Goal: Information Seeking & Learning: Find specific fact

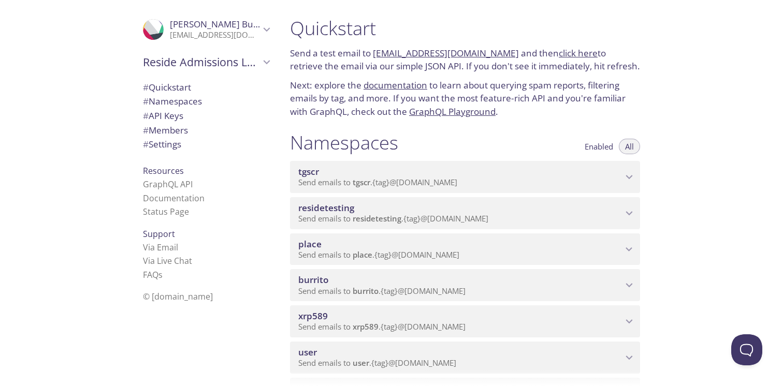
scroll to position [65, 0]
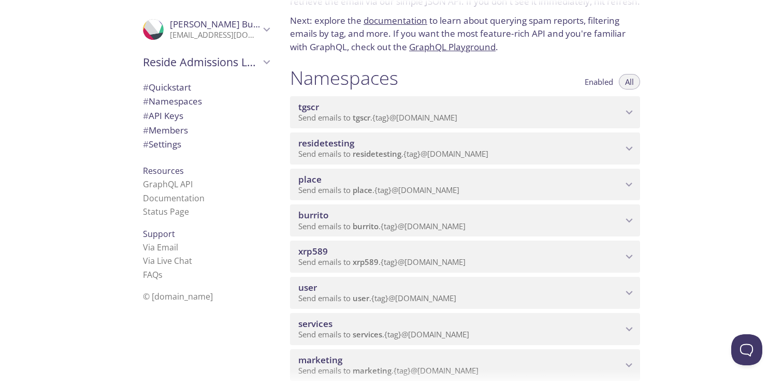
click at [432, 250] on span "xrp589" at bounding box center [460, 251] width 324 height 11
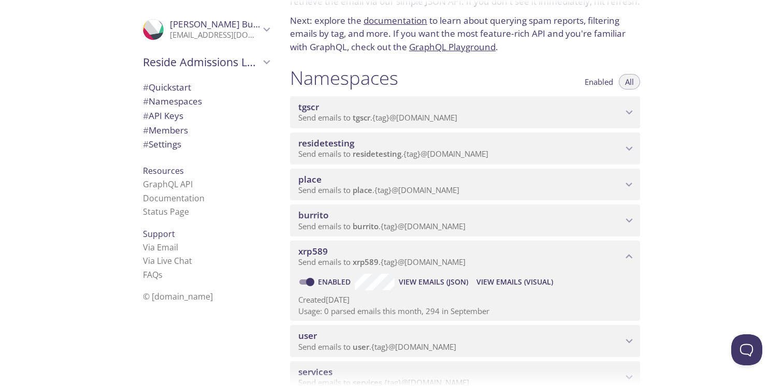
click at [497, 282] on span "View Emails (Visual)" at bounding box center [515, 282] width 77 height 12
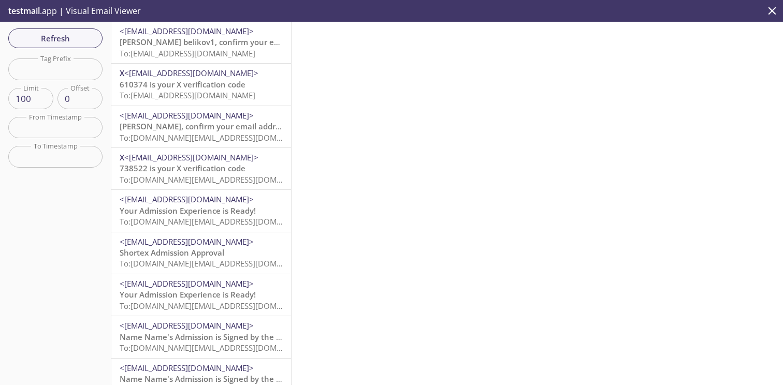
click at [193, 33] on span "<[EMAIL_ADDRESS][DOMAIN_NAME]>" at bounding box center [201, 31] width 163 height 11
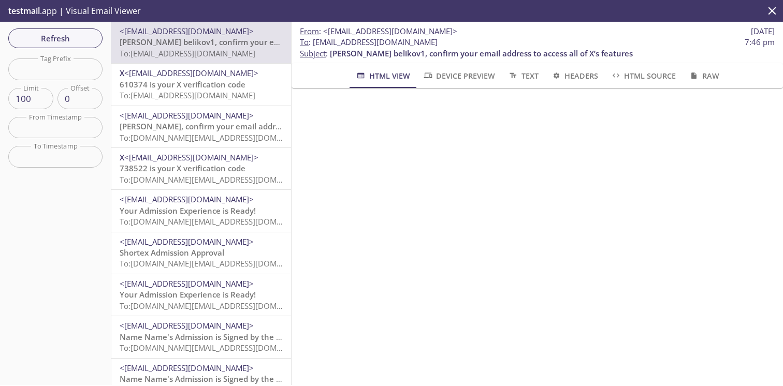
drag, startPoint x: 438, startPoint y: 44, endPoint x: 311, endPoint y: 43, distance: 126.4
click at [311, 43] on span "To : [EMAIL_ADDRESS][DOMAIN_NAME] 7:46 pm" at bounding box center [537, 42] width 475 height 11
copy span "[EMAIL_ADDRESS][DOMAIN_NAME]"
click at [208, 87] on span "610374 is your X verification code" at bounding box center [183, 84] width 126 height 10
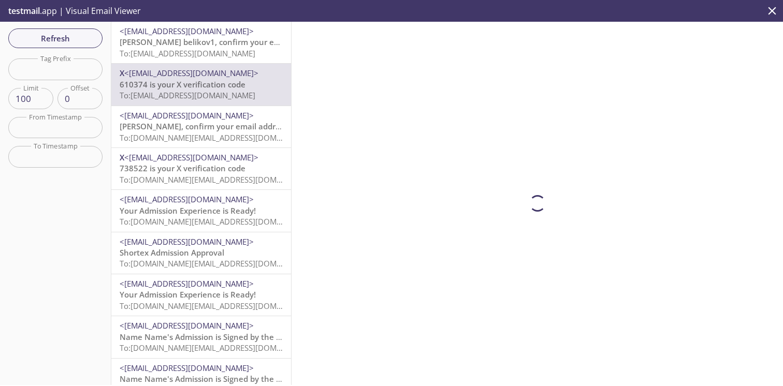
click at [208, 44] on span "[PERSON_NAME] belikov1, confirm your email address to access all of X’s features" at bounding box center [271, 42] width 303 height 10
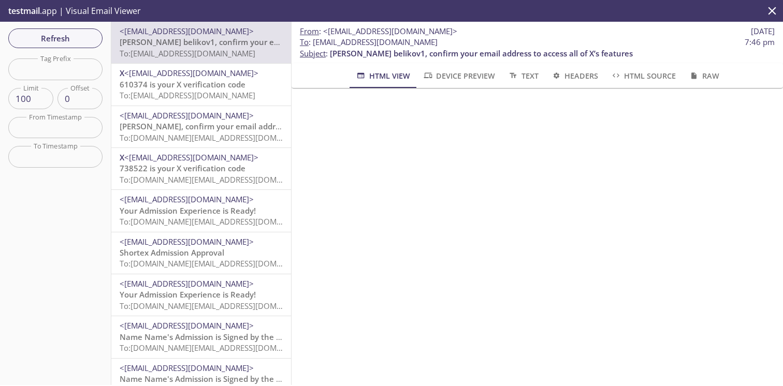
drag, startPoint x: 440, startPoint y: 41, endPoint x: 313, endPoint y: 44, distance: 127.4
click at [313, 44] on span "To : [EMAIL_ADDRESS][DOMAIN_NAME] 7:46 pm" at bounding box center [537, 42] width 475 height 11
copy span "[EMAIL_ADDRESS][DOMAIN_NAME]"
click at [203, 84] on span "610374 is your X verification code" at bounding box center [183, 84] width 126 height 10
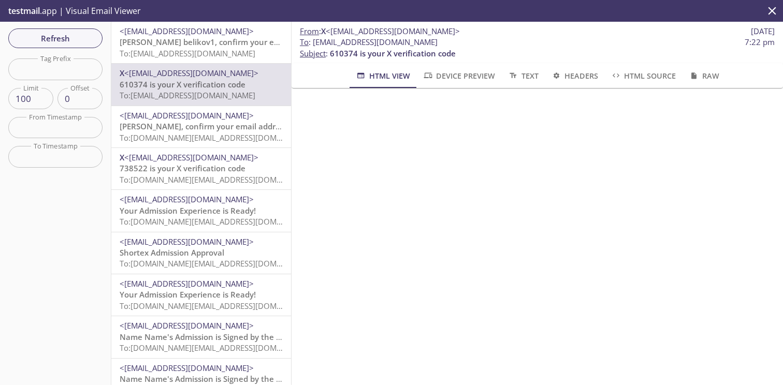
click at [429, 45] on span "To : [EMAIL_ADDRESS][DOMAIN_NAME]" at bounding box center [369, 42] width 138 height 11
drag, startPoint x: 438, startPoint y: 43, endPoint x: 314, endPoint y: 42, distance: 123.3
click at [314, 42] on span "To : [EMAIL_ADDRESS][DOMAIN_NAME] 7:22 pm" at bounding box center [537, 42] width 475 height 11
copy span "[EMAIL_ADDRESS][DOMAIN_NAME]"
